Goal: Contribute content: Contribute content

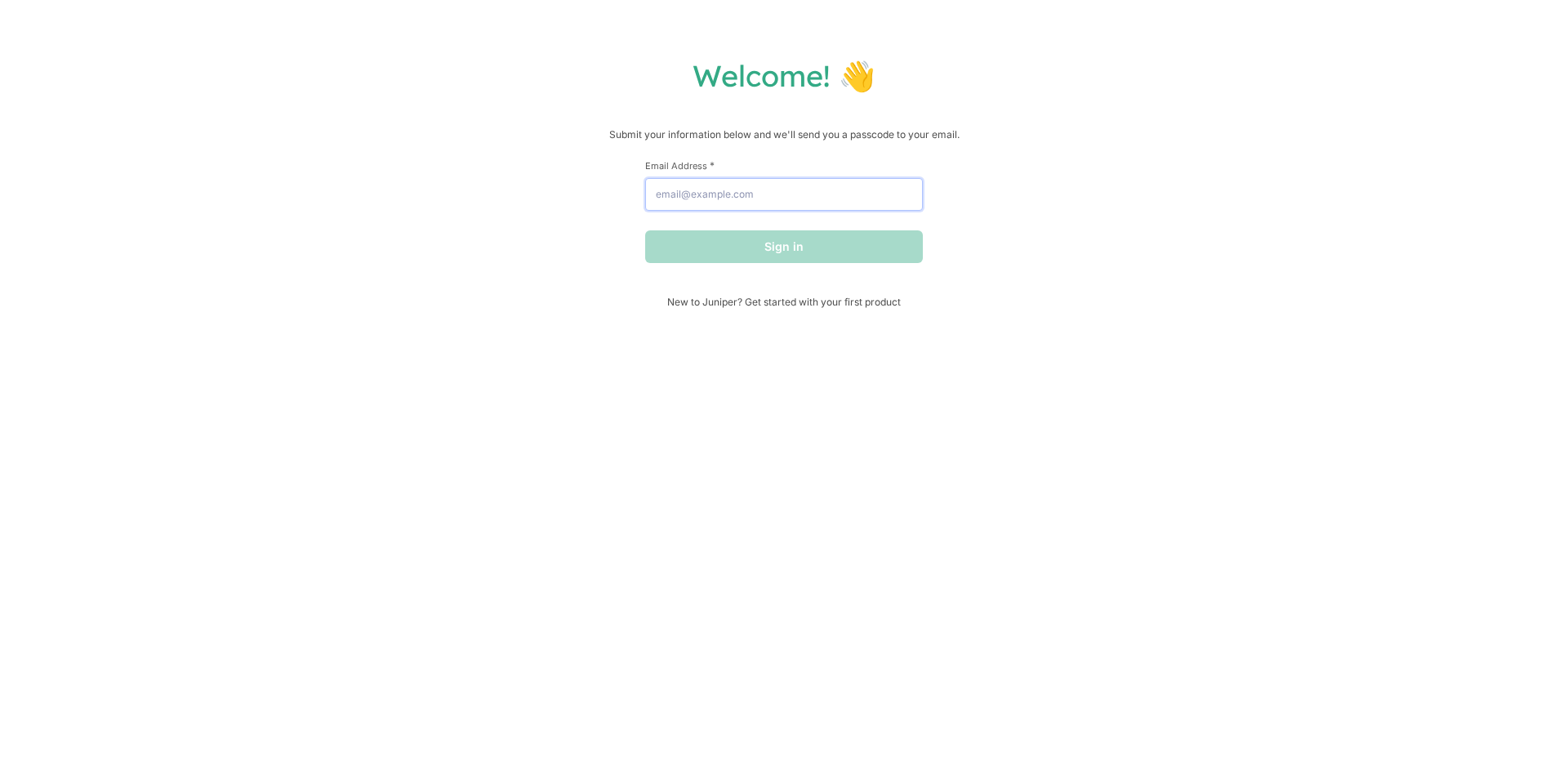
click at [779, 187] on input "Email Address *" at bounding box center [784, 193] width 277 height 32
type input "[EMAIL_ADDRESS][DOMAIN_NAME]"
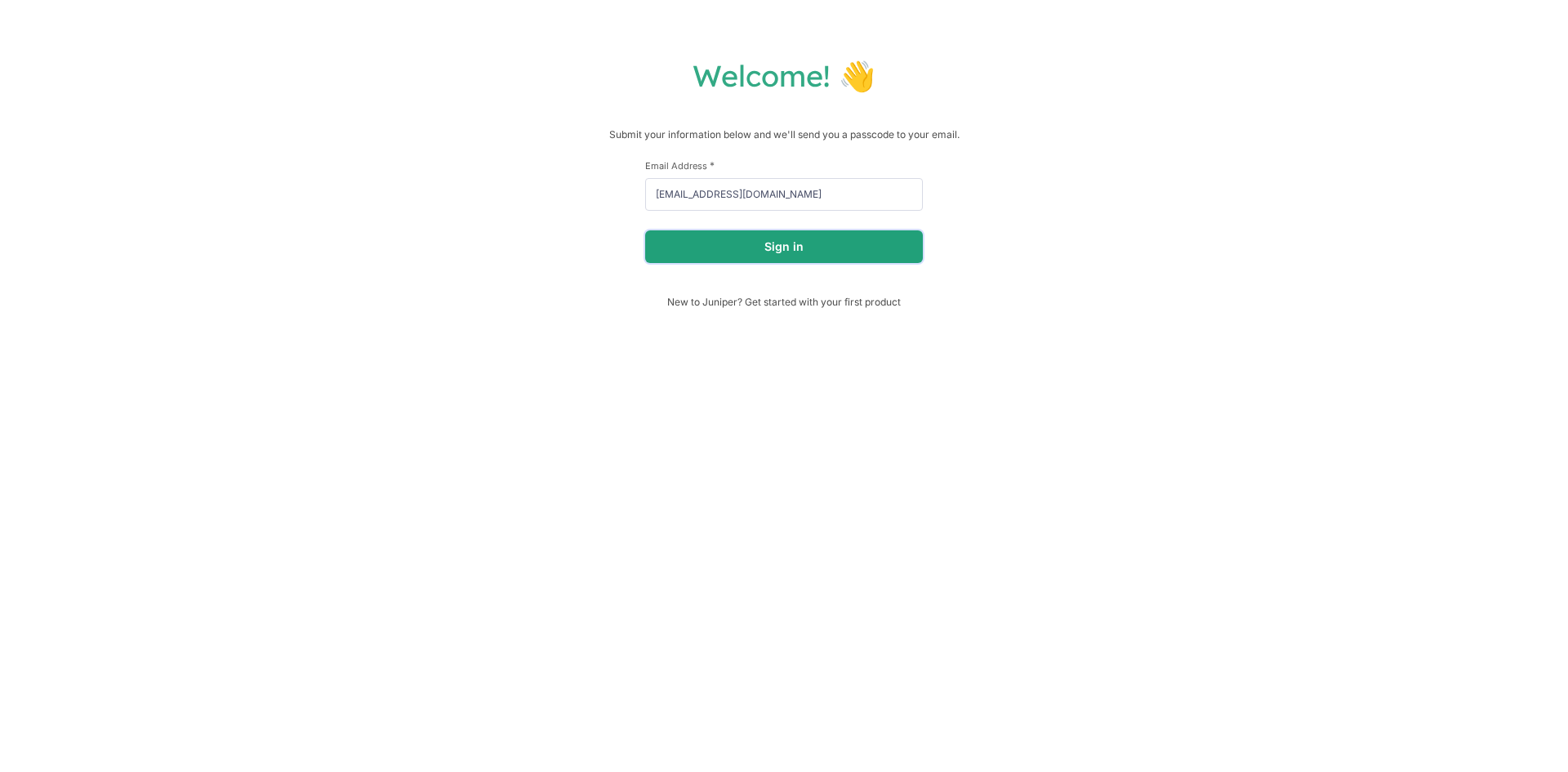
click at [828, 250] on button "Sign in" at bounding box center [784, 246] width 277 height 32
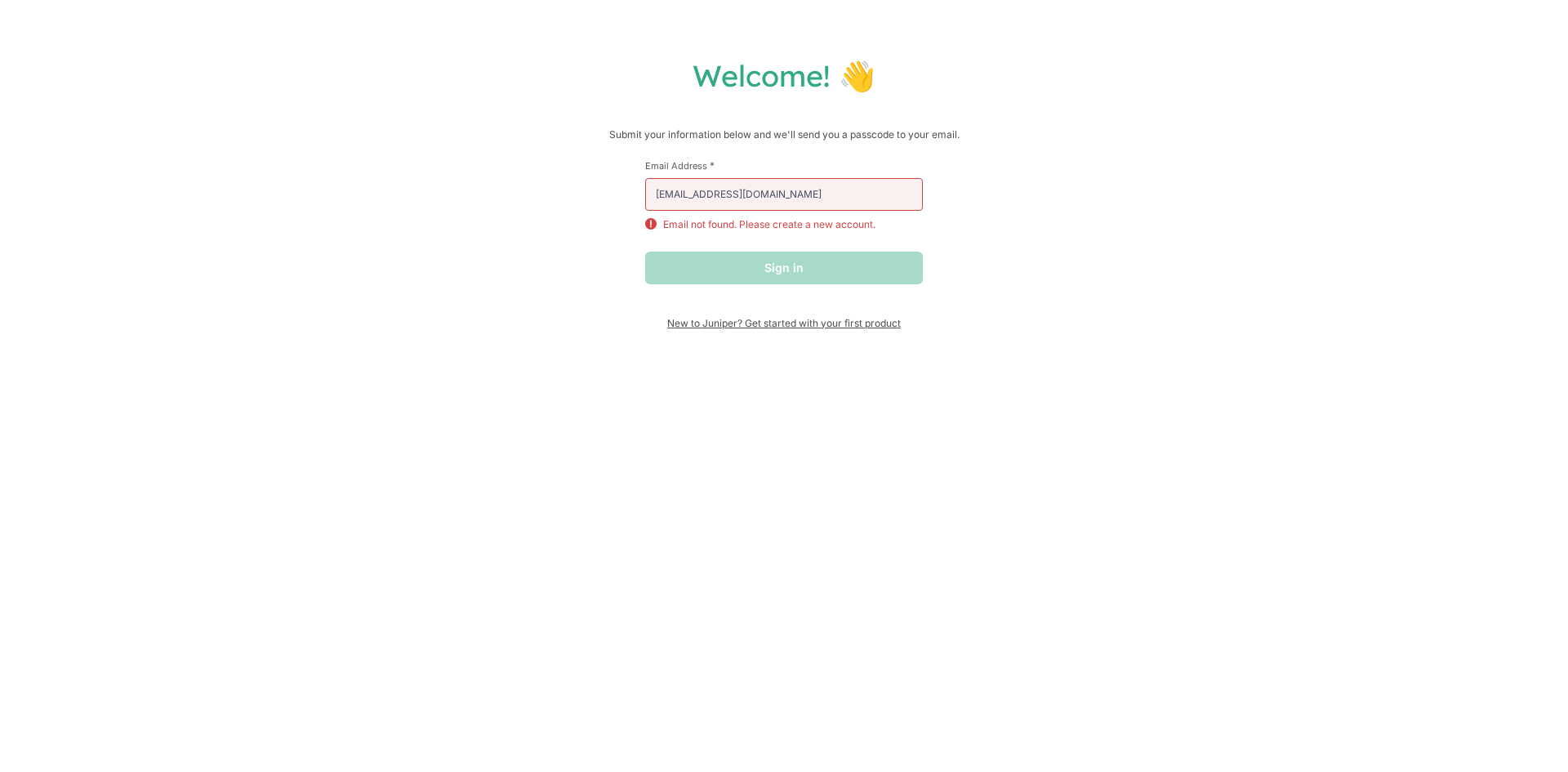
click at [847, 329] on span "New to Juniper? Get started with your first product" at bounding box center [784, 322] width 277 height 13
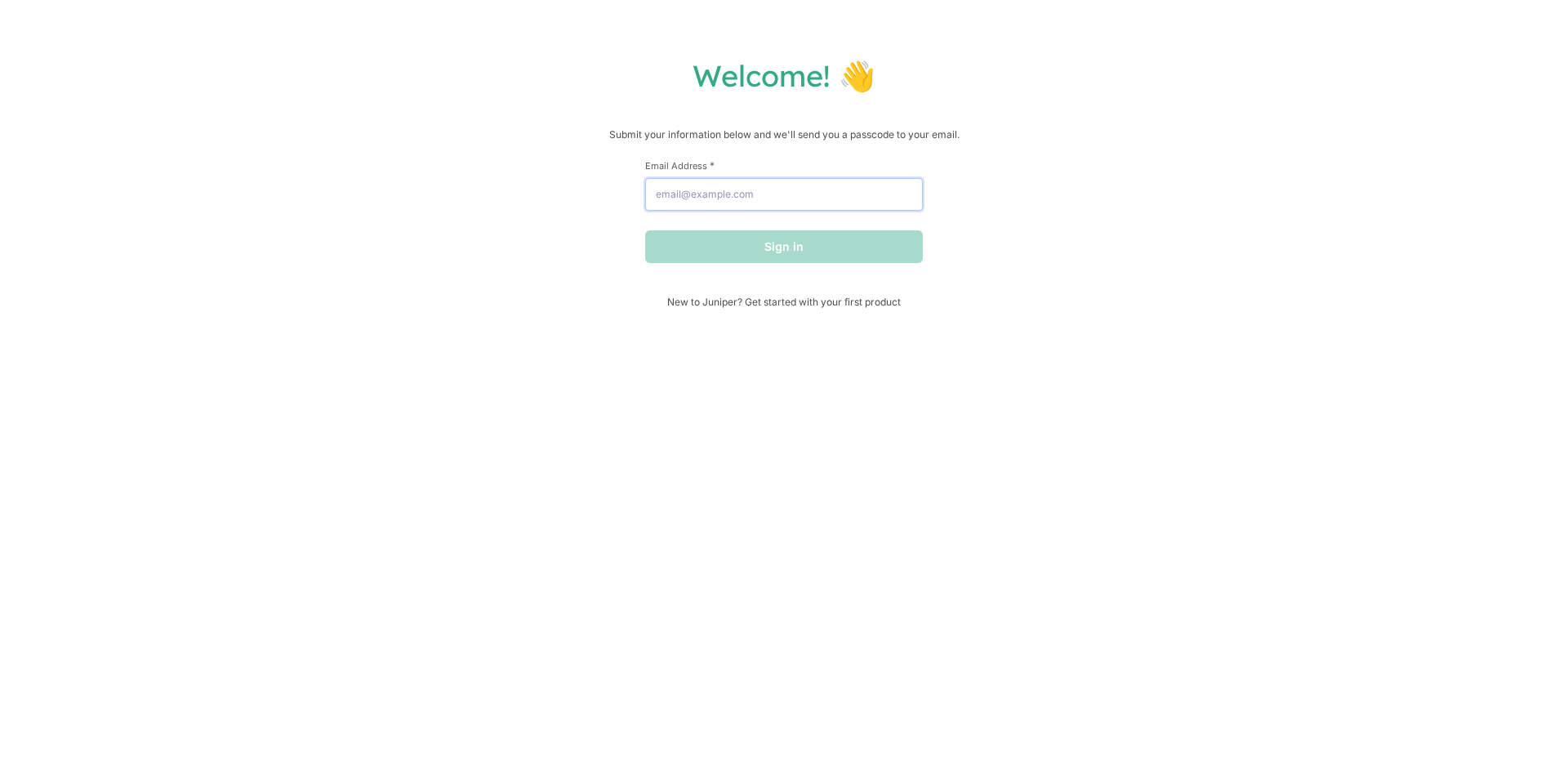
click at [803, 211] on input "Email Address *" at bounding box center [784, 193] width 277 height 32
type input "[EMAIL_ADDRESS][DOMAIN_NAME]"
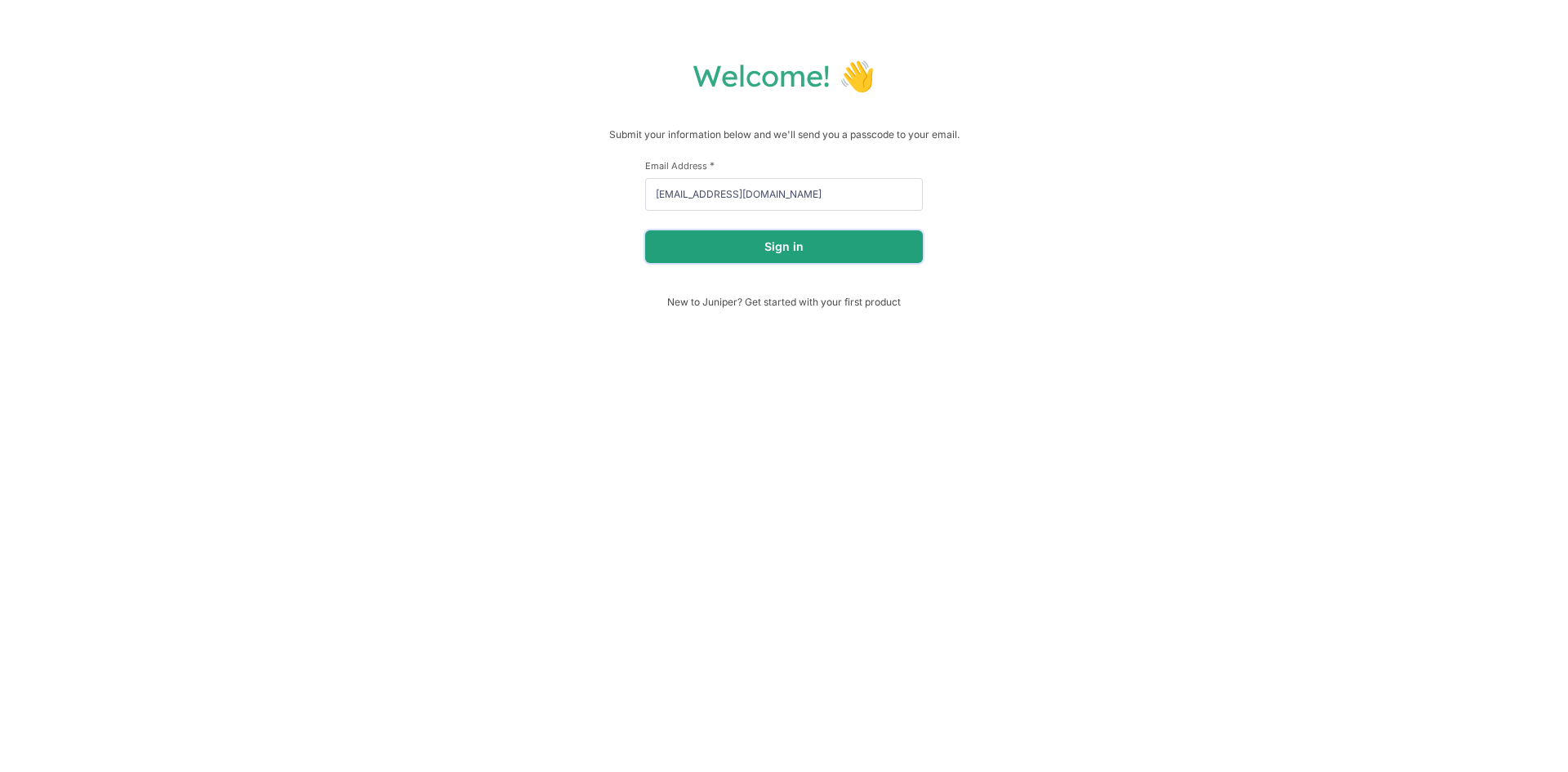
click at [842, 261] on button "Sign in" at bounding box center [784, 246] width 277 height 32
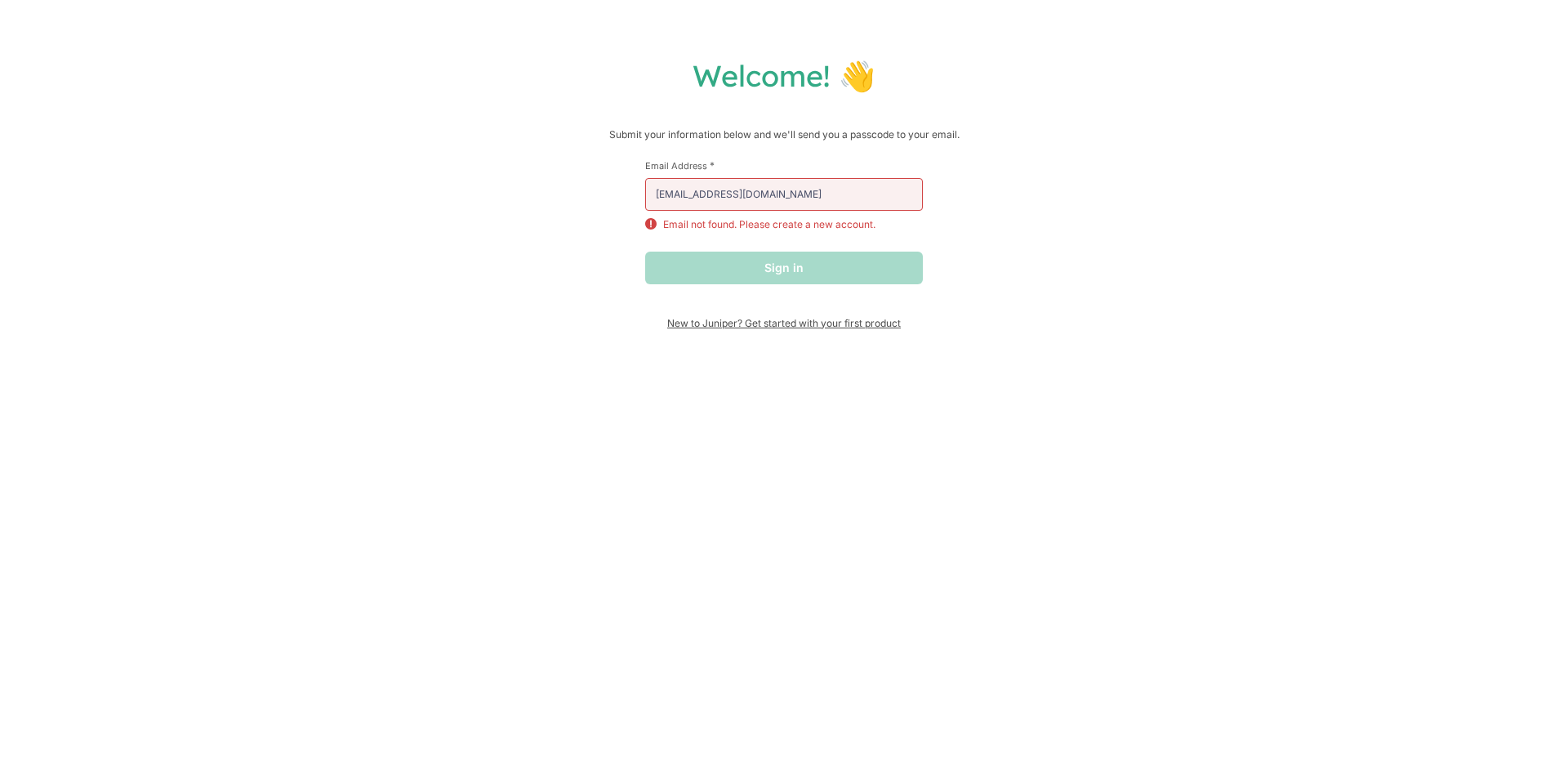
click at [806, 319] on span "New to Juniper? Get started with your first product" at bounding box center [784, 322] width 277 height 13
